Goal: Task Accomplishment & Management: Use online tool/utility

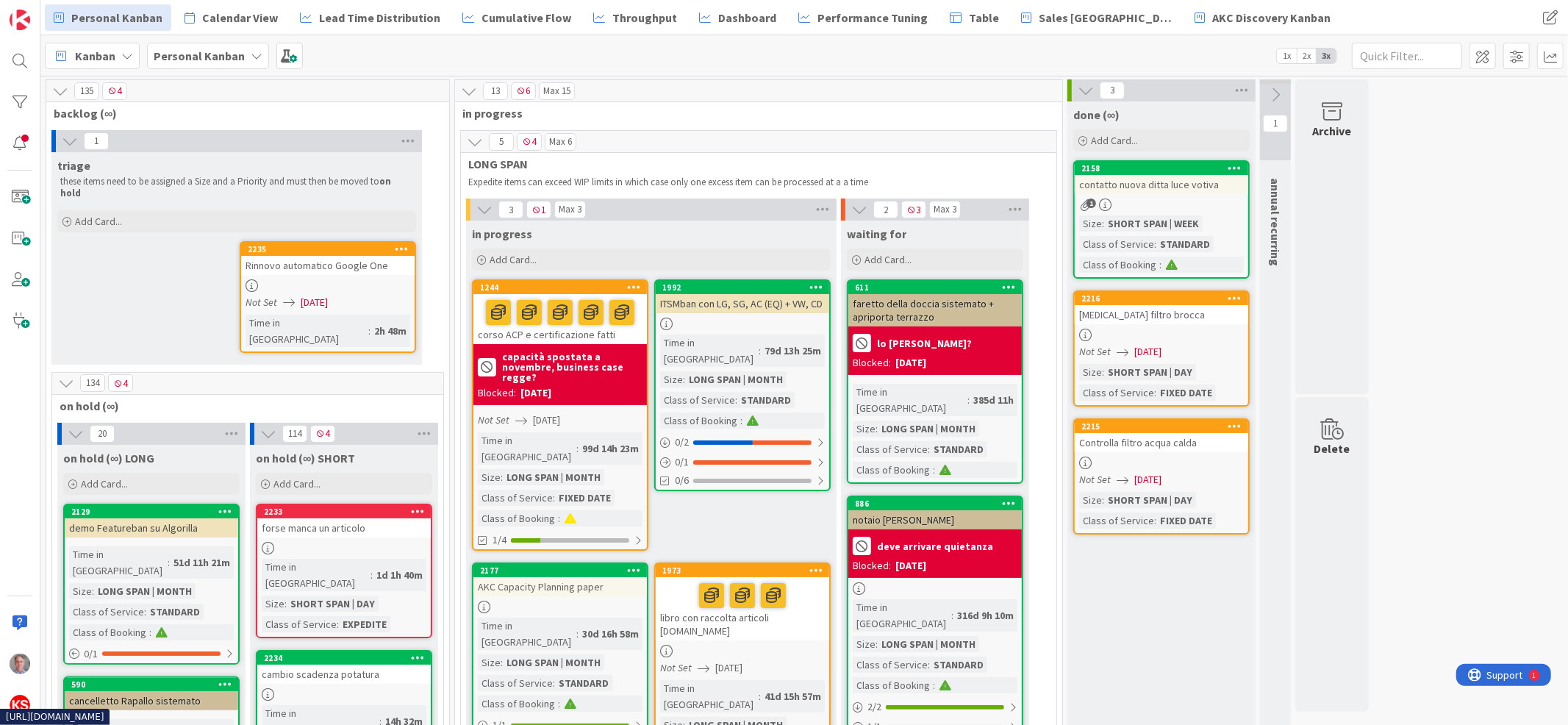
click at [331, 256] on div "Rinnovo automatico Google One" at bounding box center [328, 265] width 174 height 19
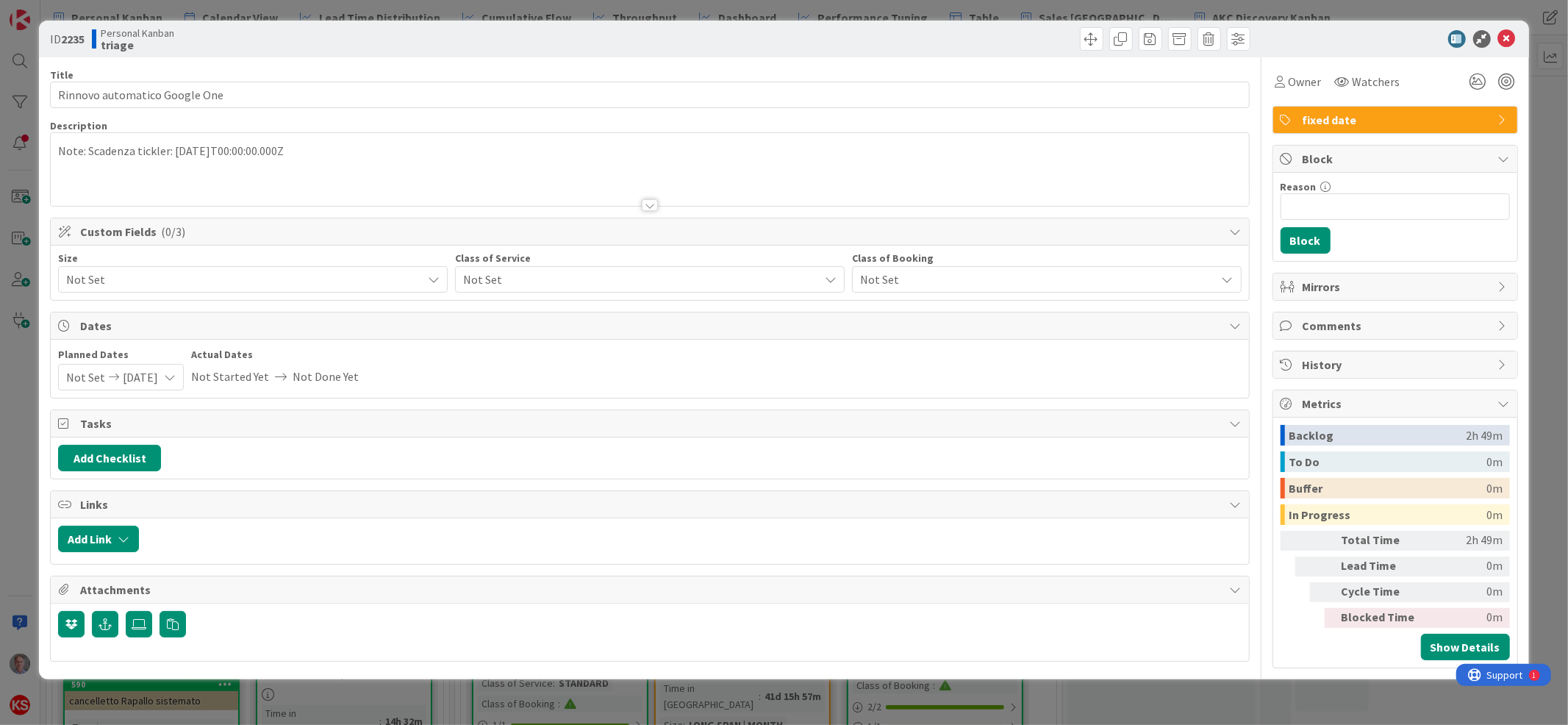
click at [365, 289] on span "Not Set" at bounding box center [240, 279] width 349 height 21
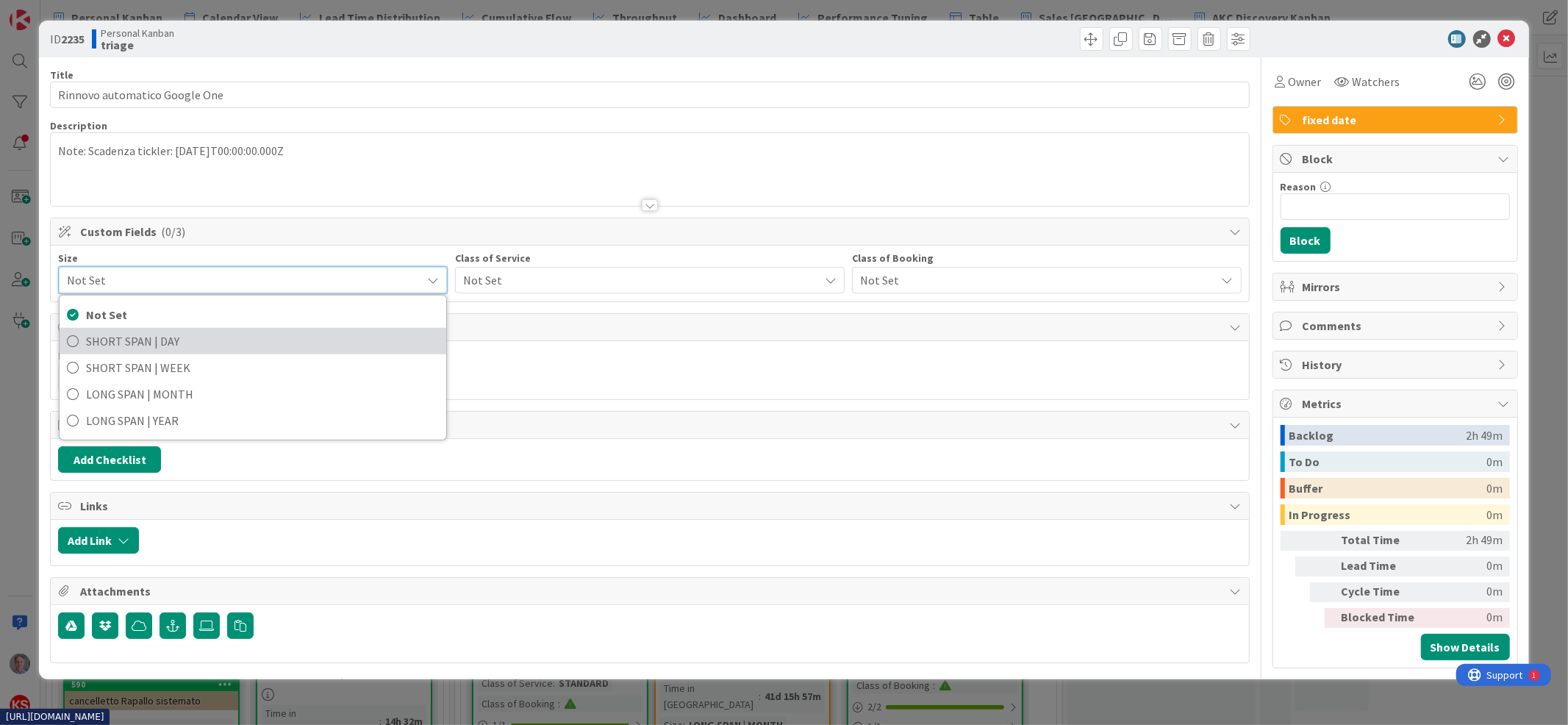
click at [308, 344] on span "SHORT SPAN | DAY" at bounding box center [263, 341] width 353 height 22
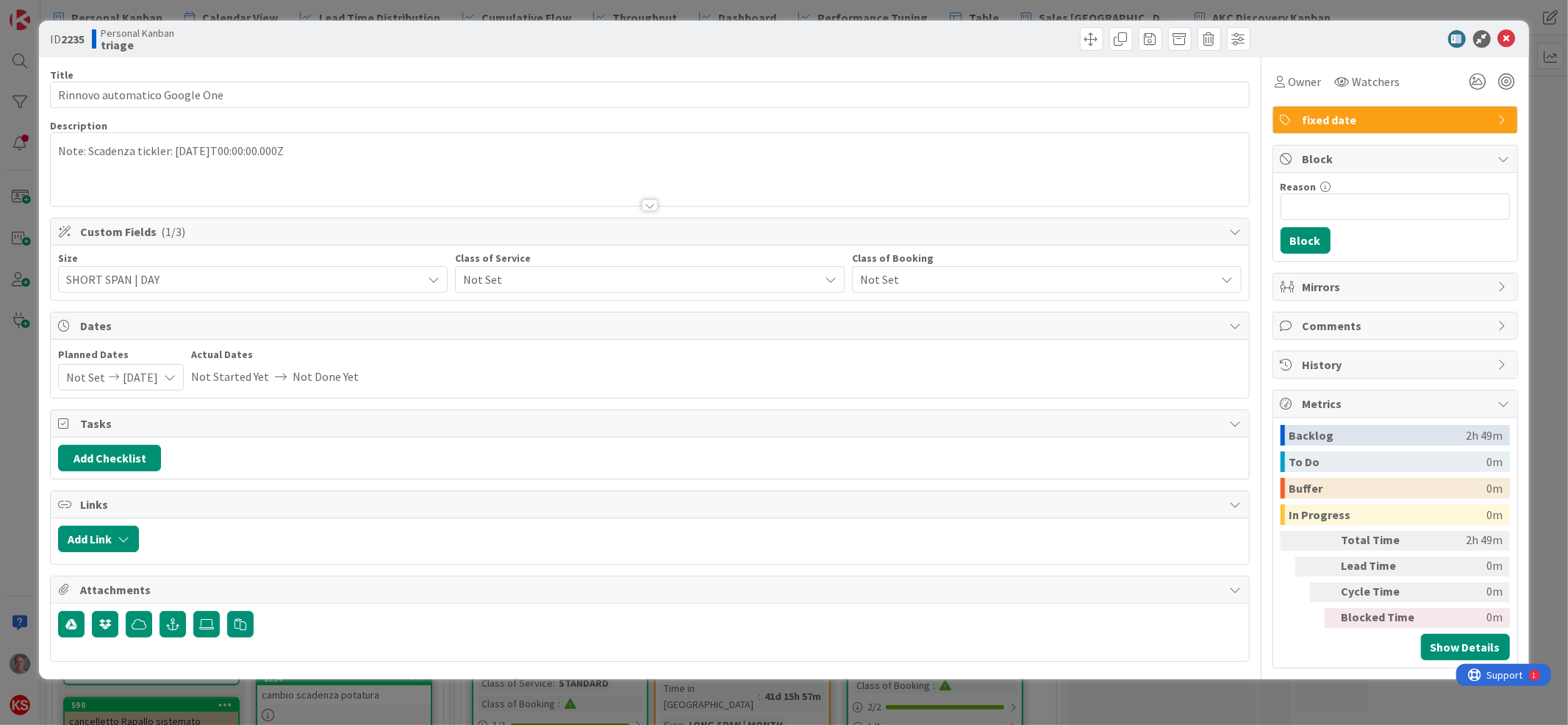
click at [535, 272] on span "Not Set" at bounding box center [637, 279] width 349 height 21
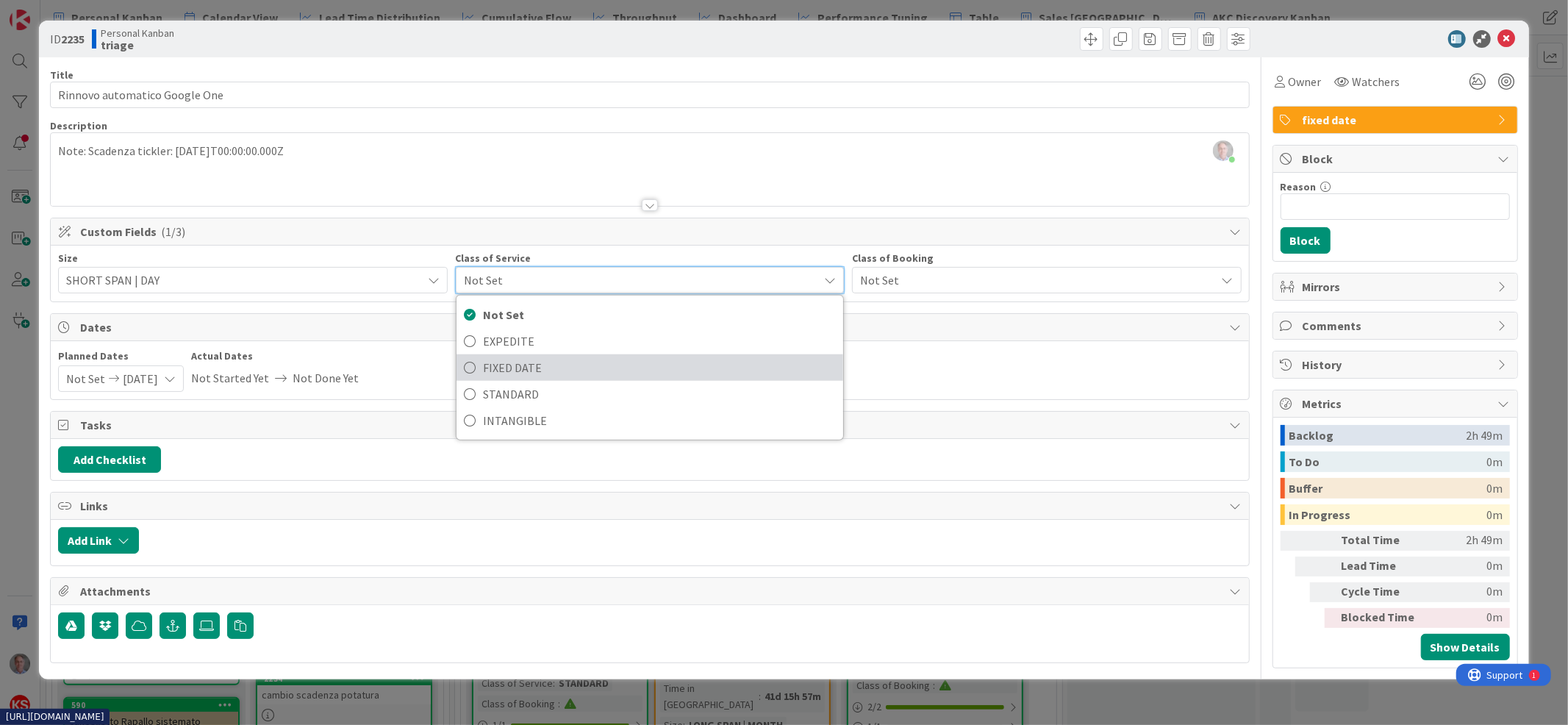
click at [525, 372] on span "FIXED DATE" at bounding box center [660, 367] width 353 height 22
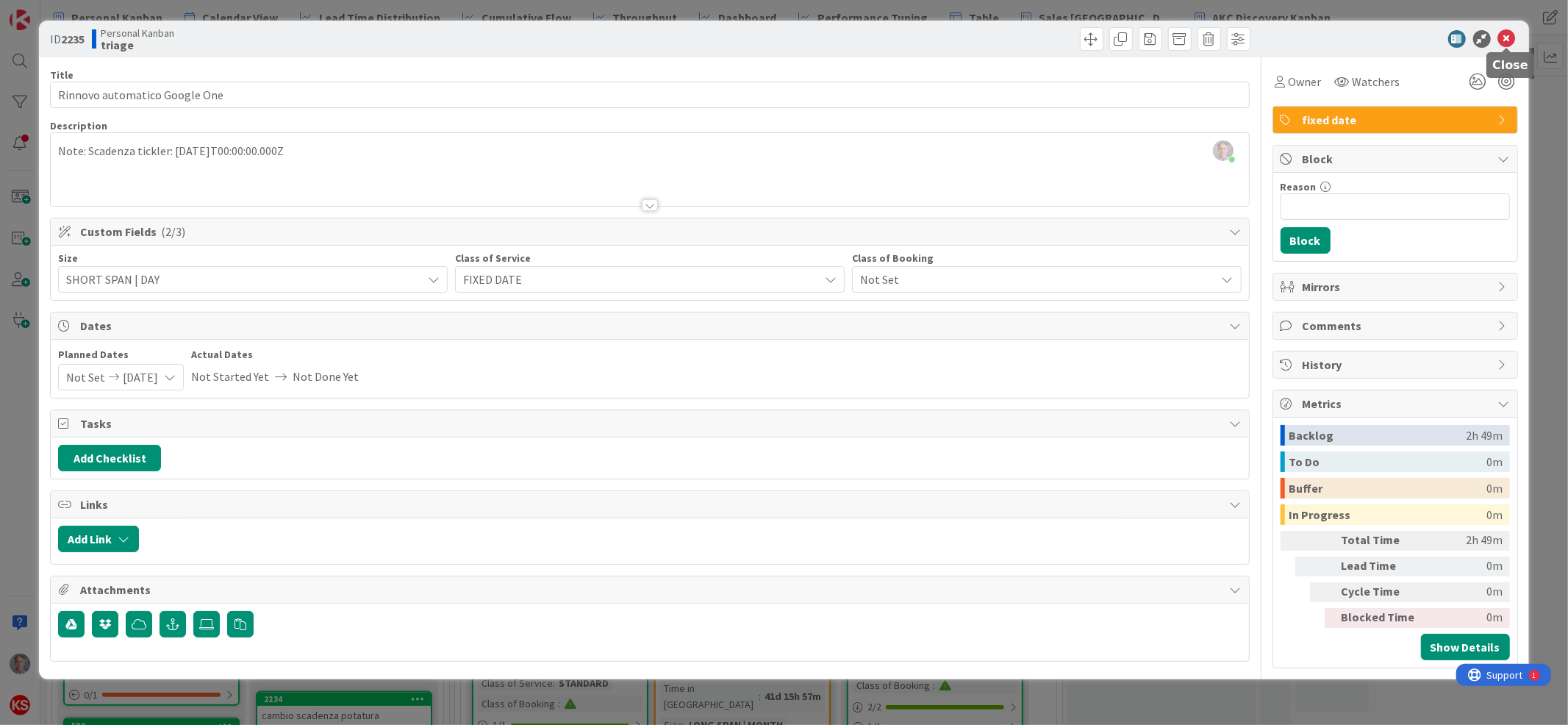
click at [1511, 35] on icon at bounding box center [1506, 39] width 18 height 18
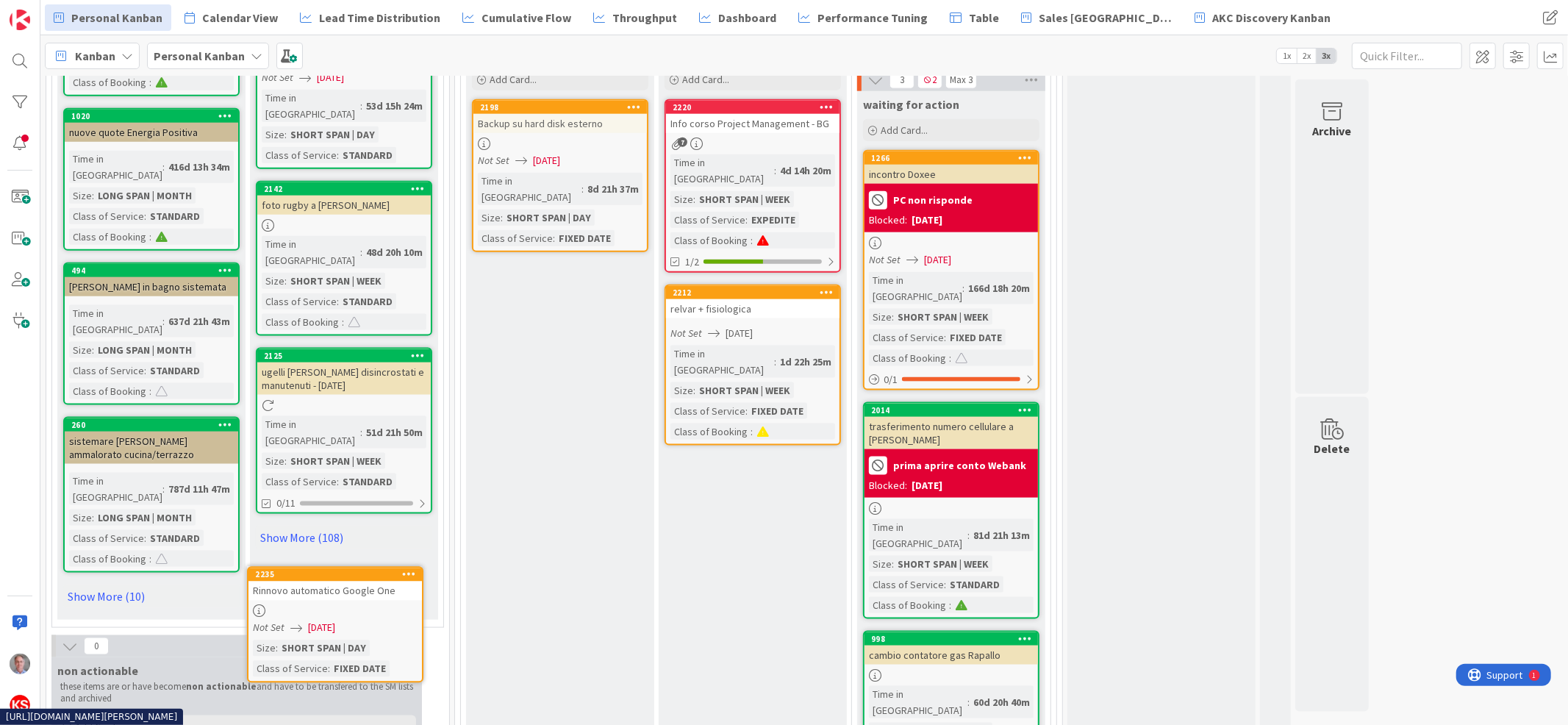
scroll to position [1586, 0]
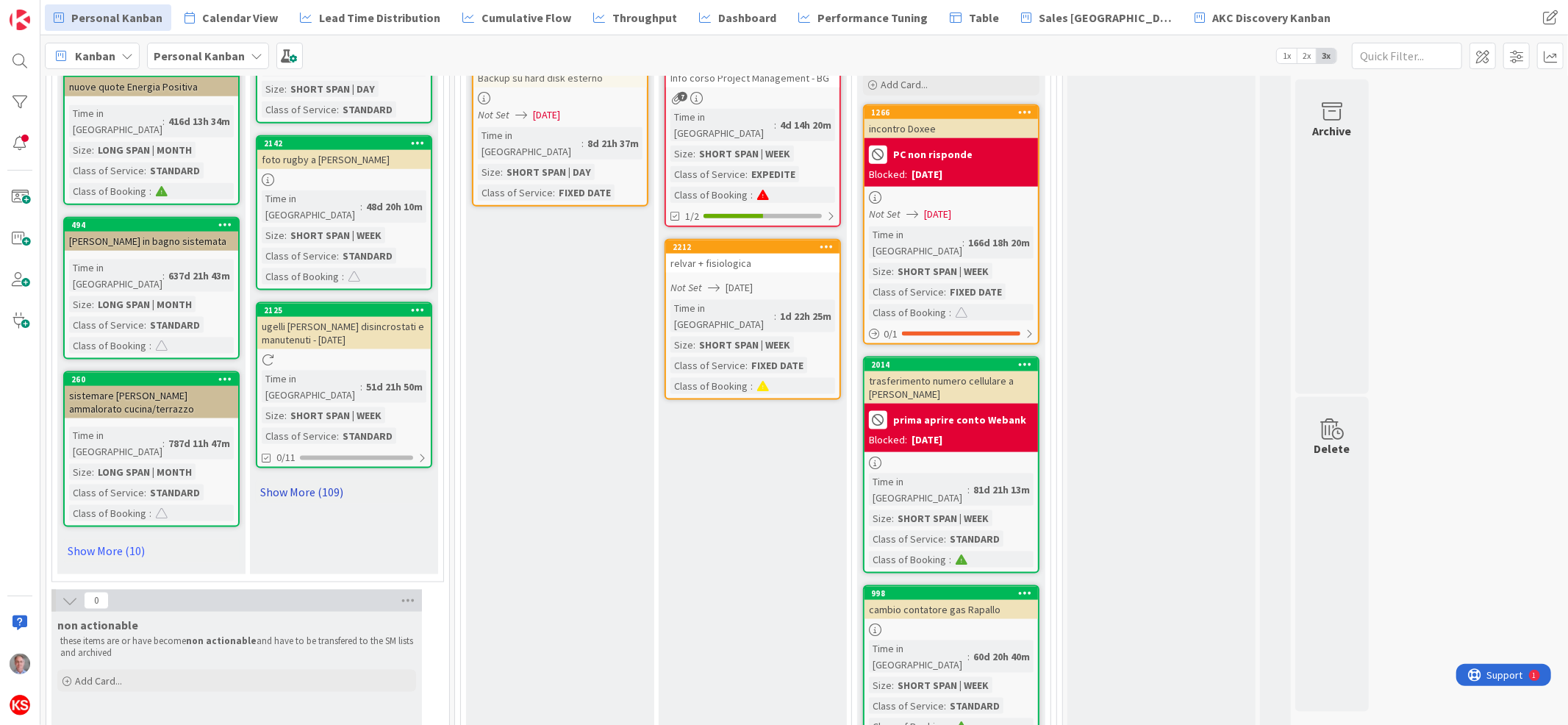
click at [337, 480] on link "Show More (109)" at bounding box center [344, 491] width 177 height 24
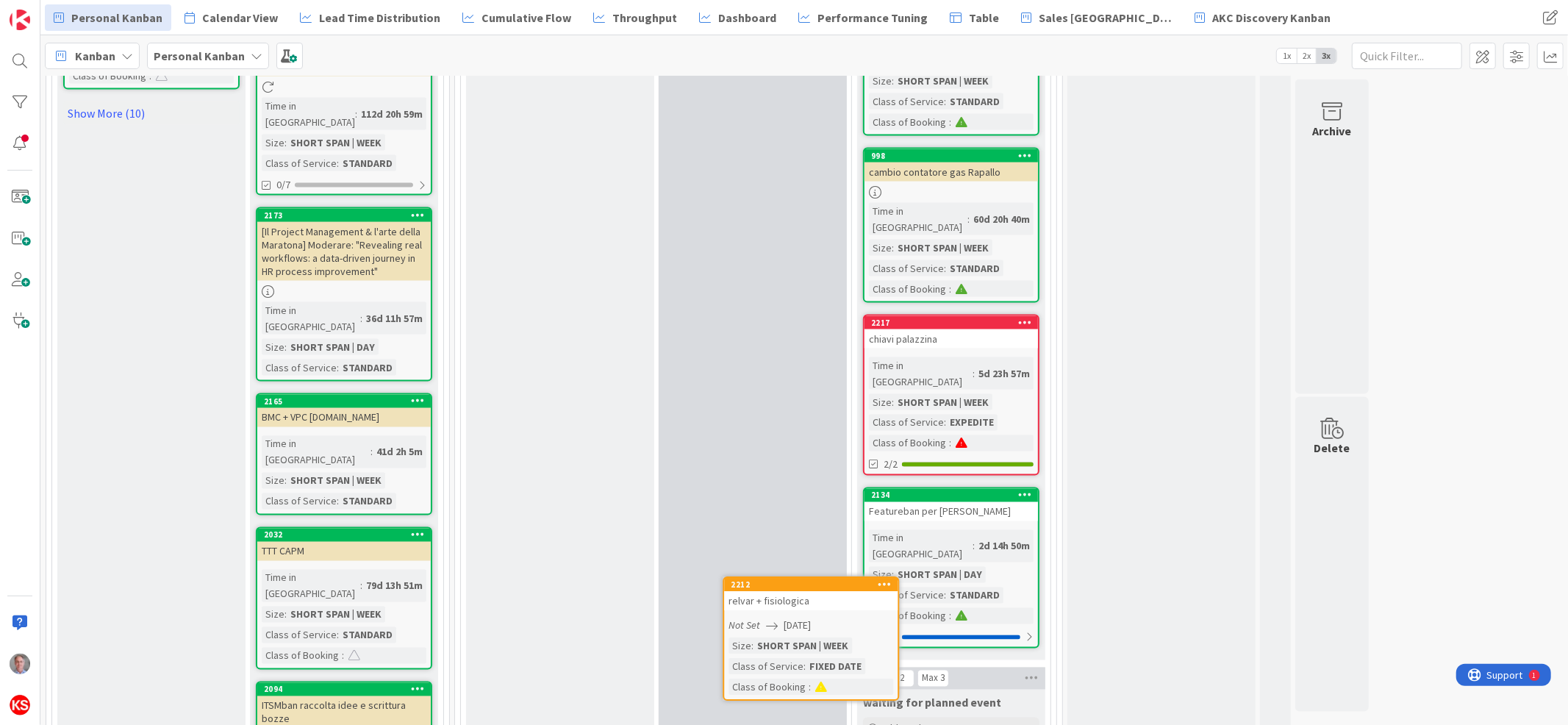
scroll to position [2056, 0]
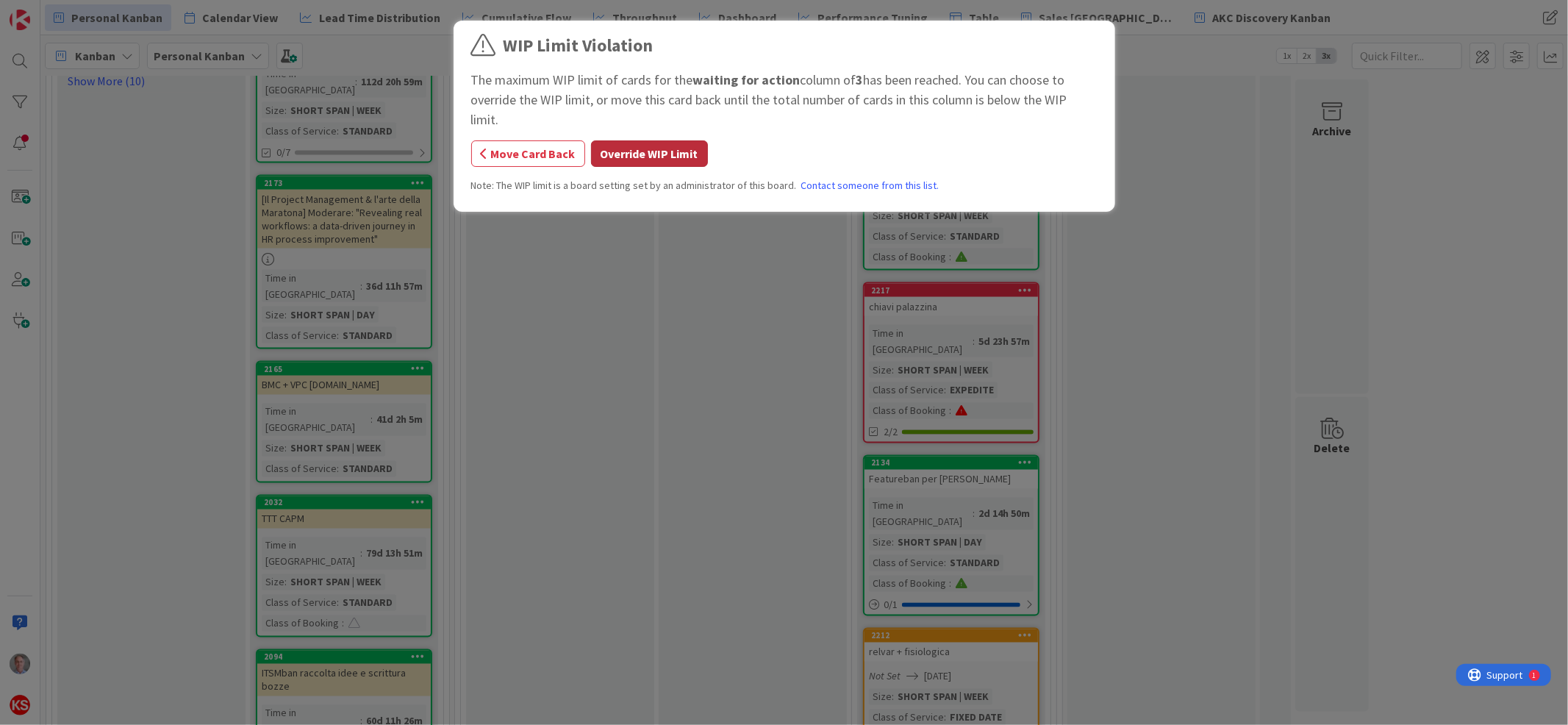
click at [675, 141] on button "Override WIP Limit" at bounding box center [649, 154] width 117 height 27
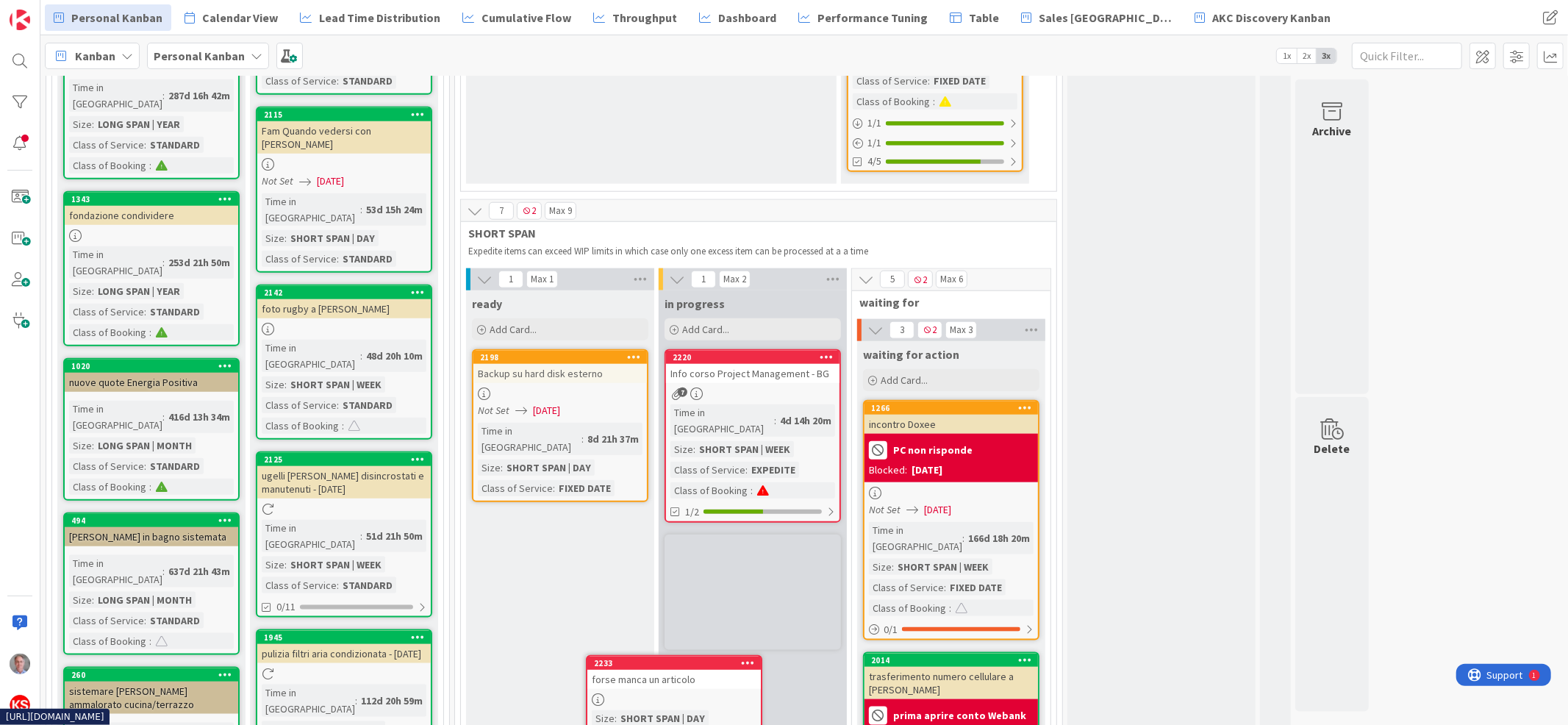
scroll to position [1371, 0]
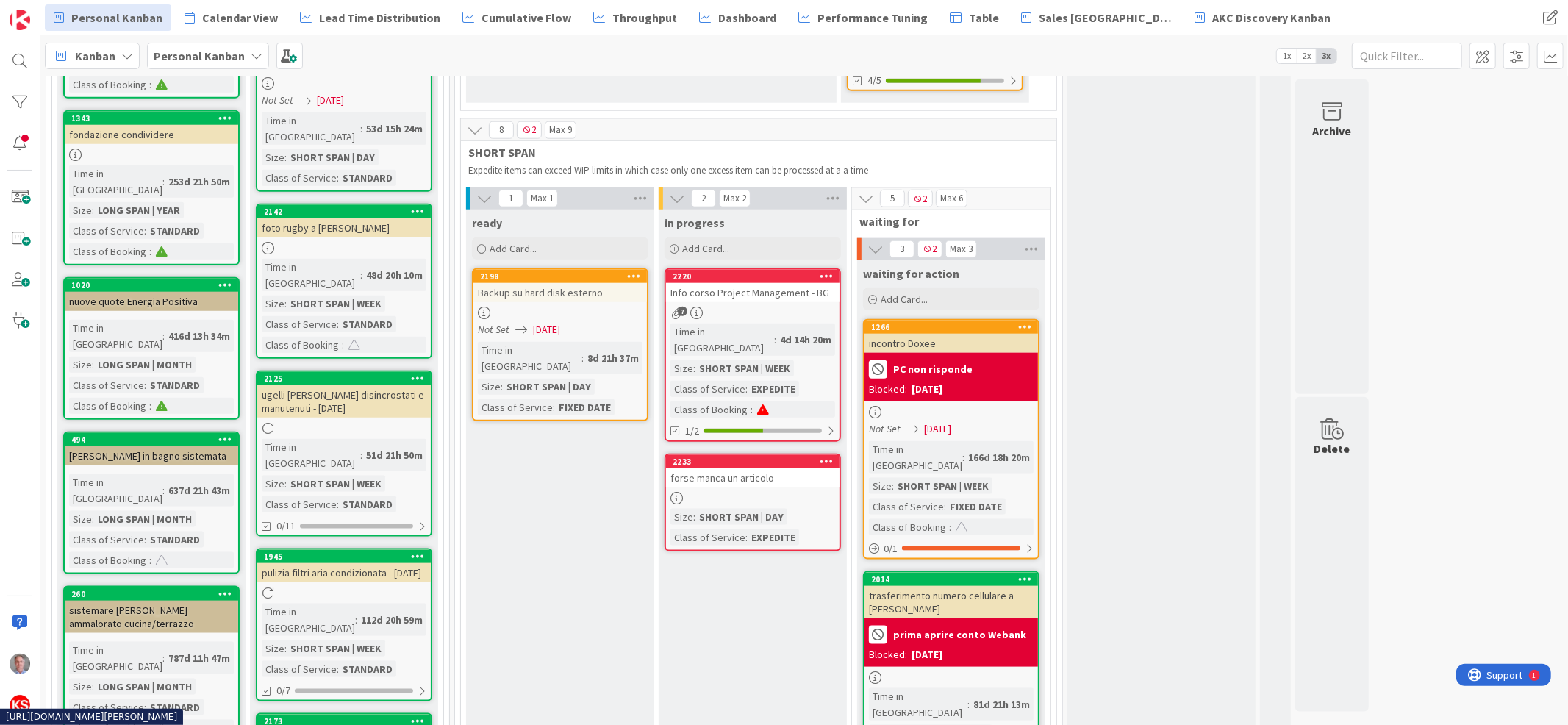
click at [761, 468] on div "forse manca un articolo" at bounding box center [752, 478] width 174 height 19
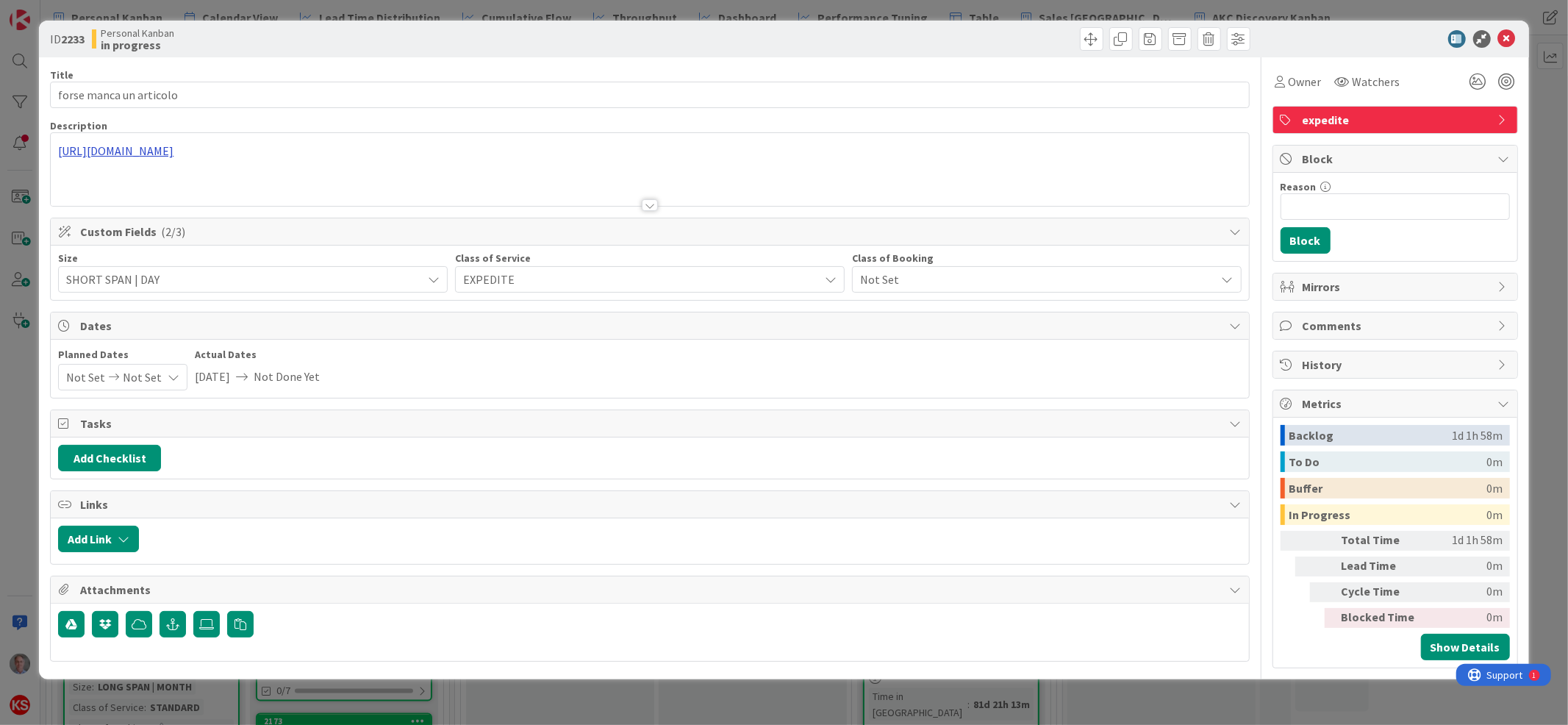
click at [484, 150] on div "[URL][DOMAIN_NAME]" at bounding box center [649, 169] width 1198 height 73
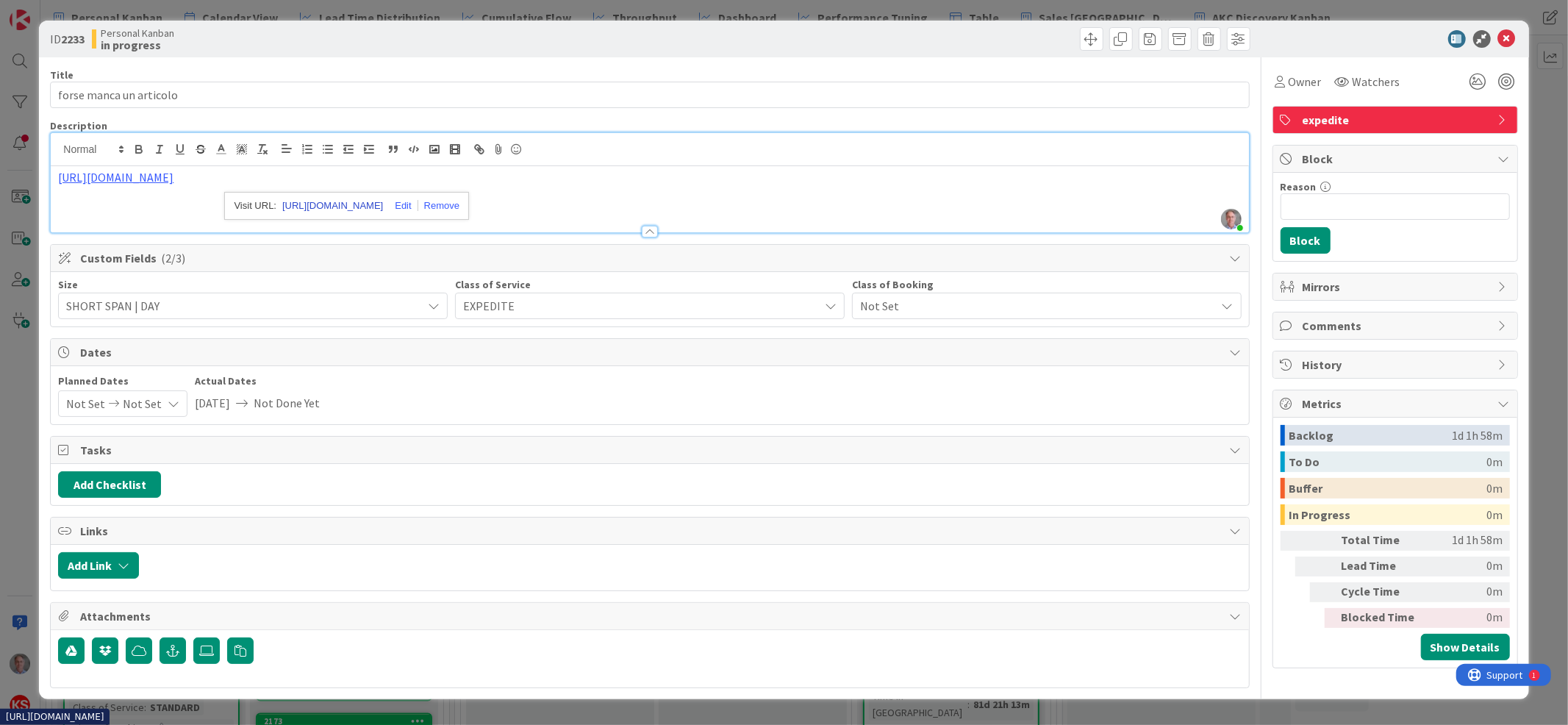
click at [302, 197] on link "[URL][DOMAIN_NAME]" at bounding box center [332, 206] width 101 height 19
